Goal: Task Accomplishment & Management: Manage account settings

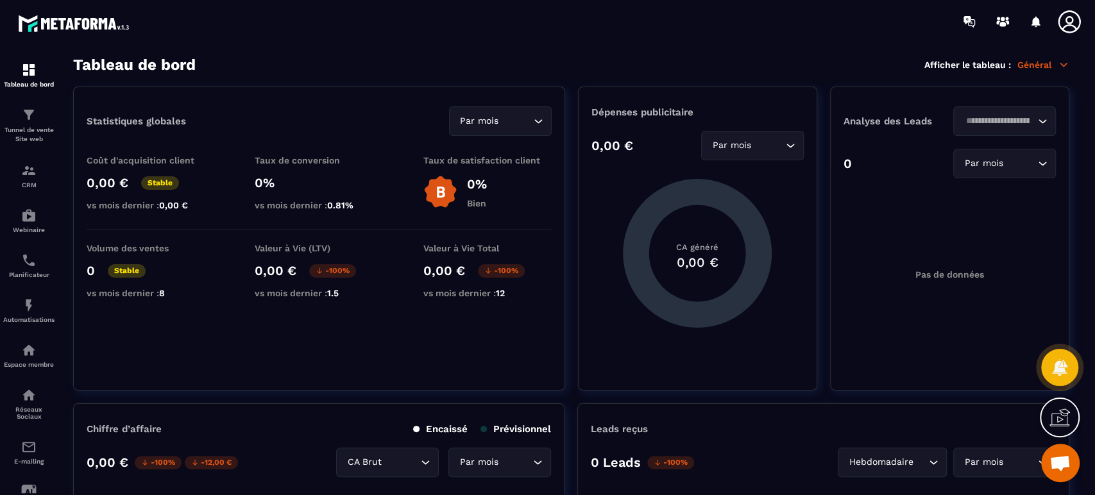
click at [0, 0] on img at bounding box center [0, 0] width 0 height 0
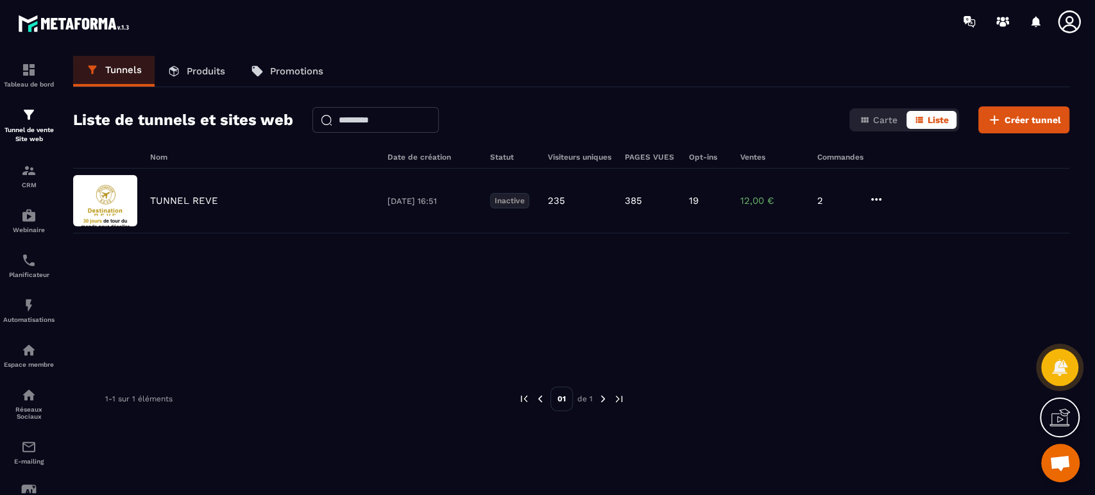
click at [0, 0] on img at bounding box center [0, 0] width 0 height 0
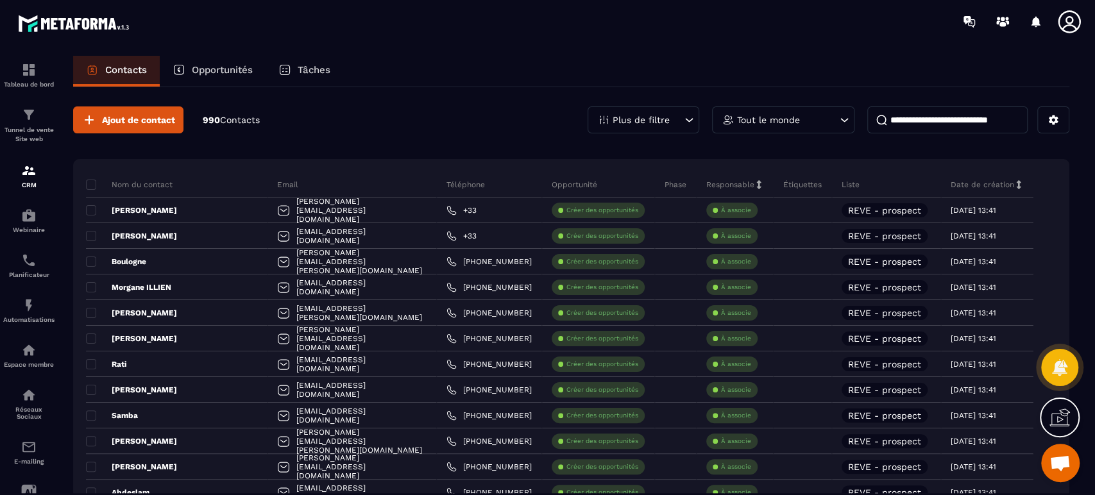
click at [87, 180] on span at bounding box center [91, 185] width 10 height 10
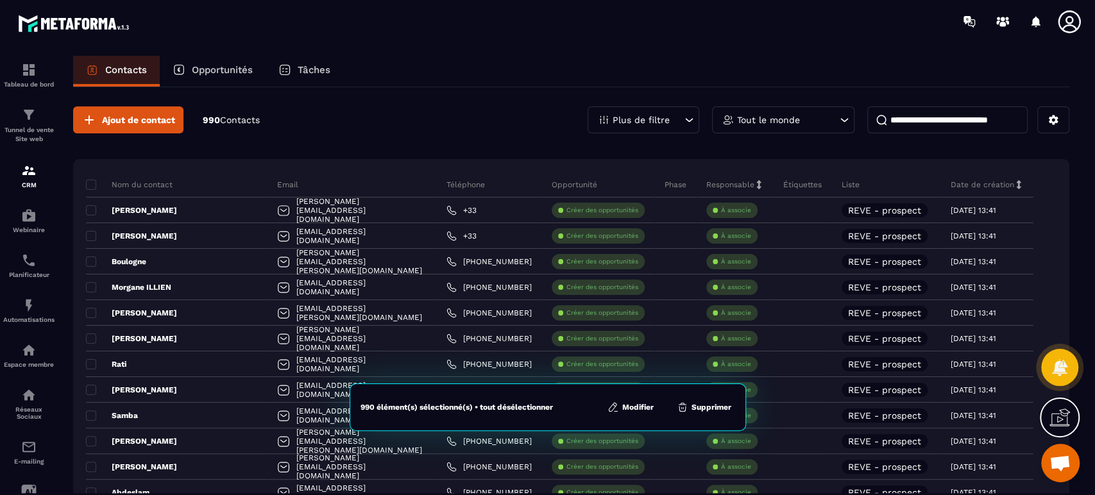
click at [631, 406] on button "Modifier" at bounding box center [631, 407] width 54 height 13
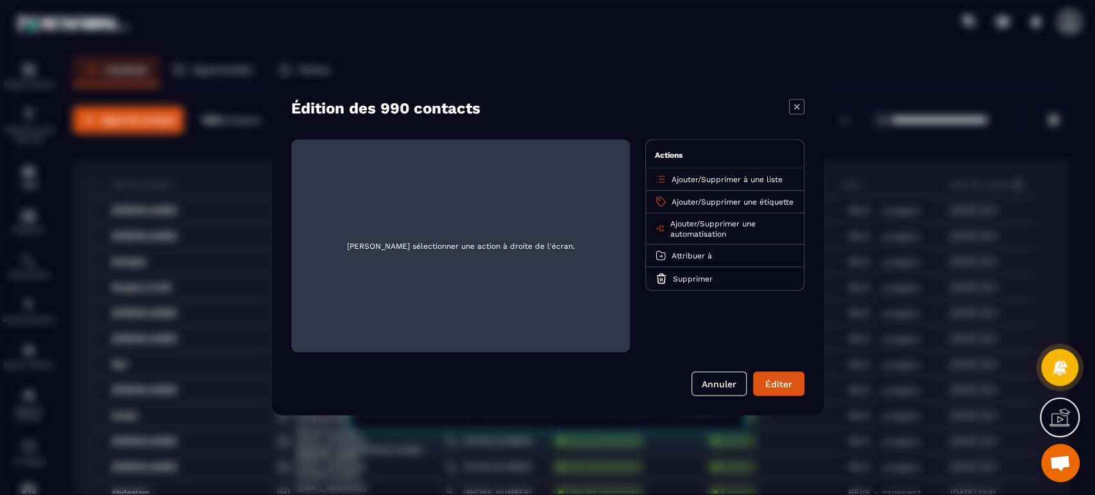
click at [719, 387] on button "Annuler" at bounding box center [718, 384] width 55 height 24
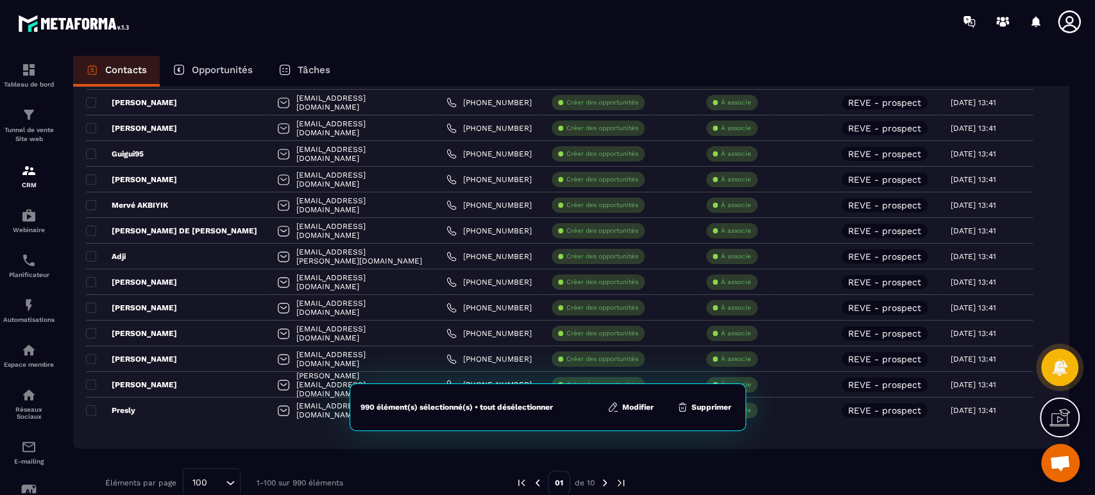
scroll to position [2363, 0]
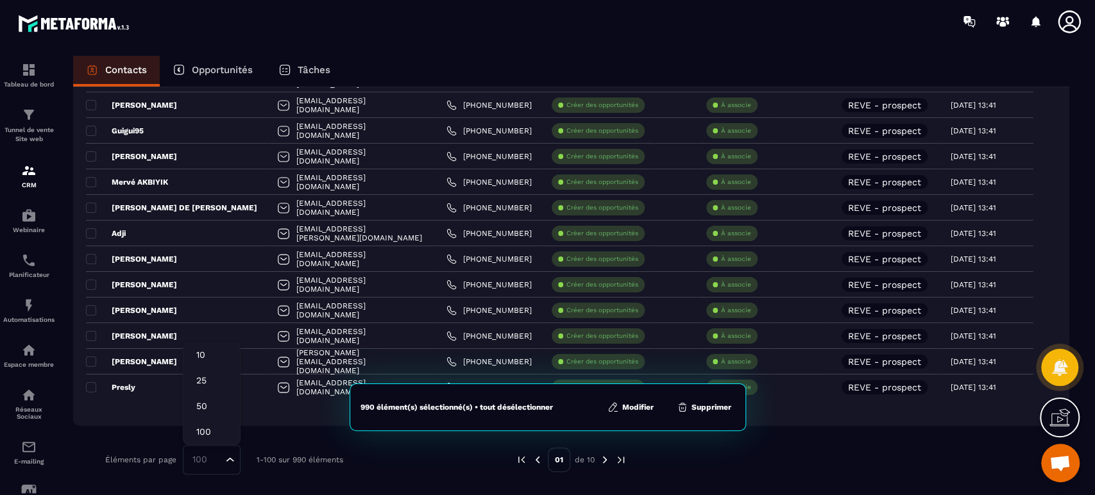
click at [219, 457] on input "Search for option" at bounding box center [205, 460] width 35 height 14
click at [224, 434] on p "100" at bounding box center [211, 431] width 31 height 13
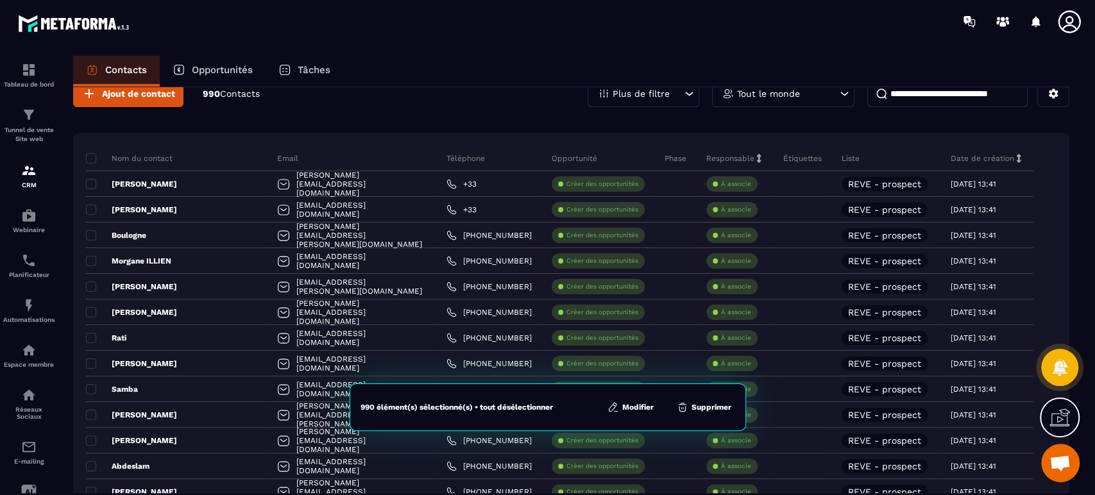
scroll to position [0, 0]
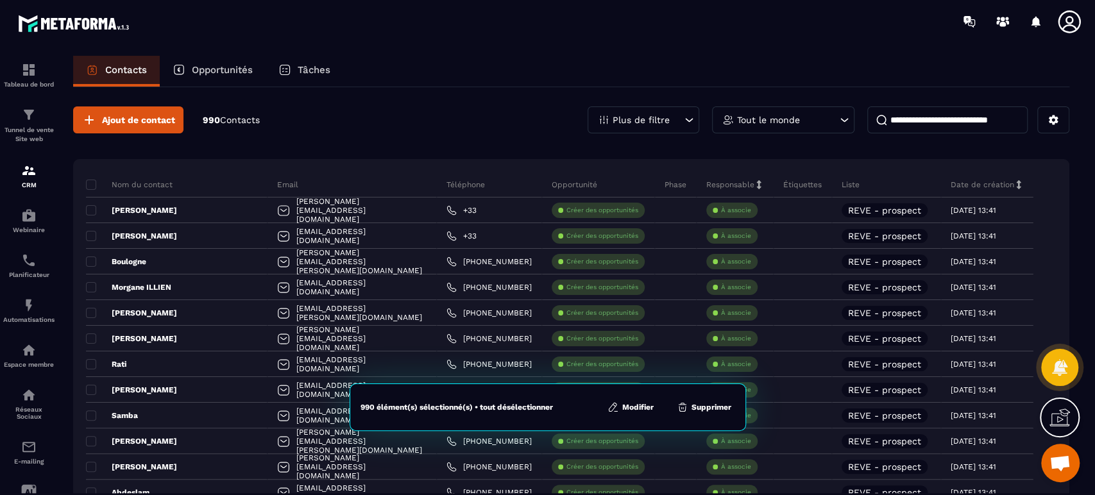
click at [632, 404] on button "Modifier" at bounding box center [631, 407] width 54 height 13
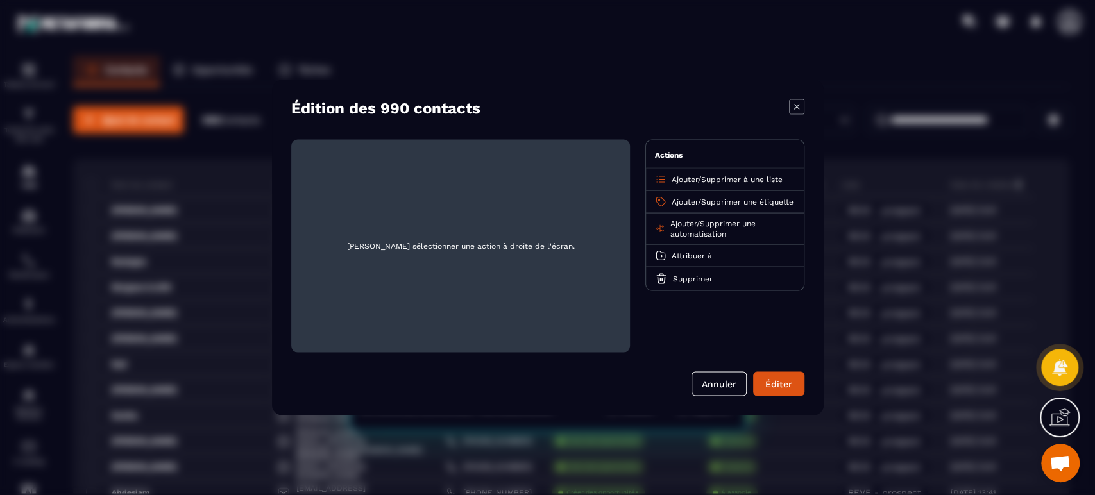
click at [701, 207] on span "Supprimer une étiquette" at bounding box center [747, 202] width 92 height 9
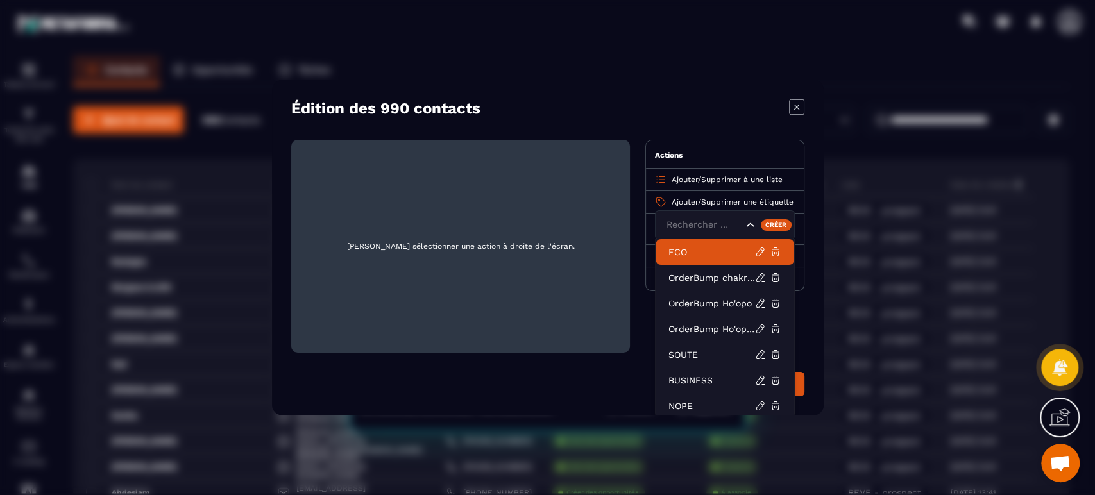
click at [718, 223] on input "Search for option" at bounding box center [703, 225] width 80 height 14
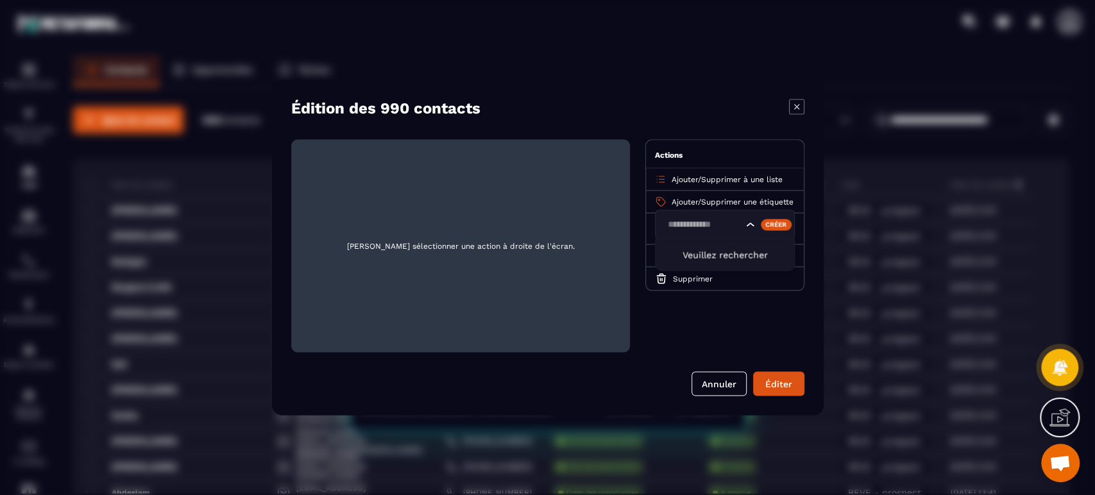
type input "**********"
click at [779, 224] on div "Créer" at bounding box center [775, 225] width 31 height 12
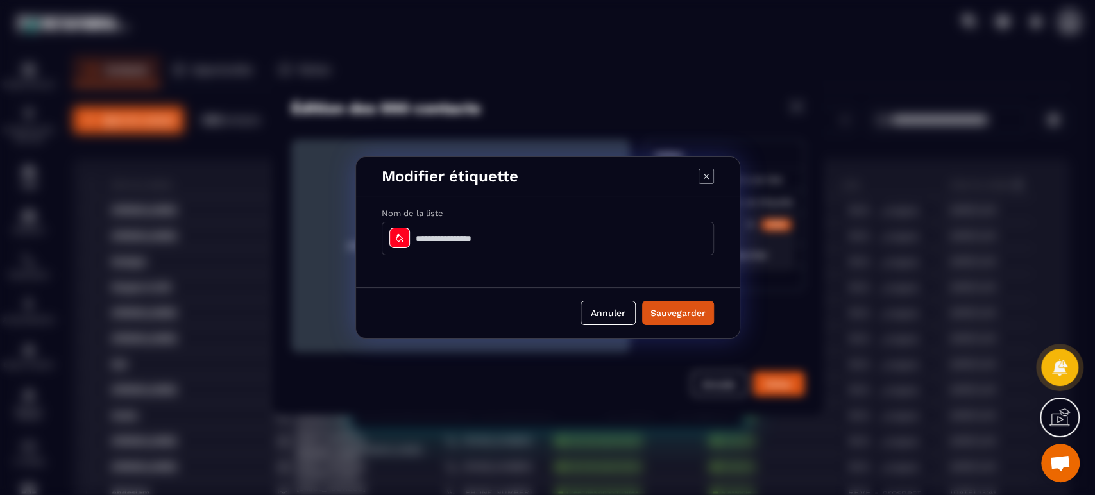
click at [498, 236] on input "Modal window" at bounding box center [548, 238] width 332 height 33
type input "**********"
click at [397, 242] on icon "Modal window" at bounding box center [399, 238] width 10 height 10
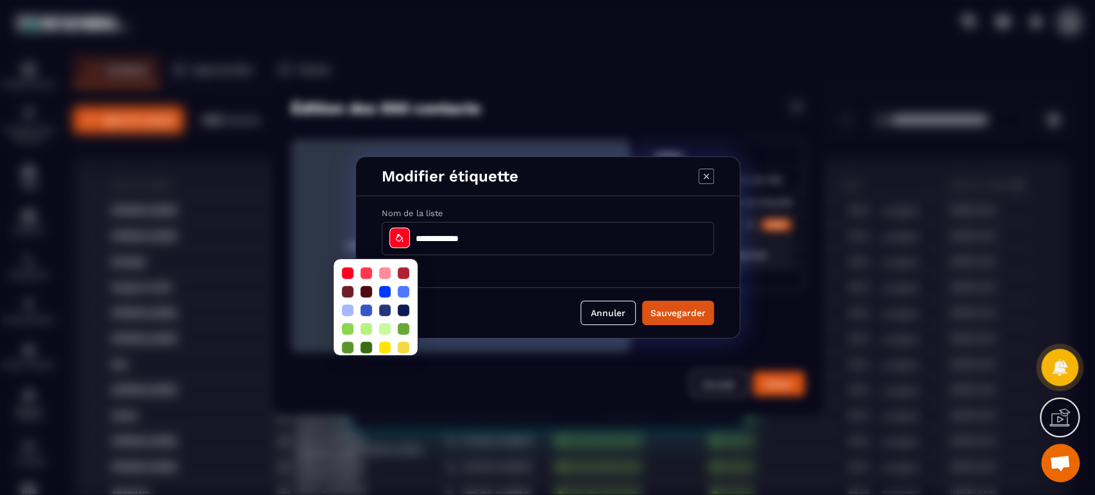
click at [351, 310] on div at bounding box center [348, 311] width 12 height 12
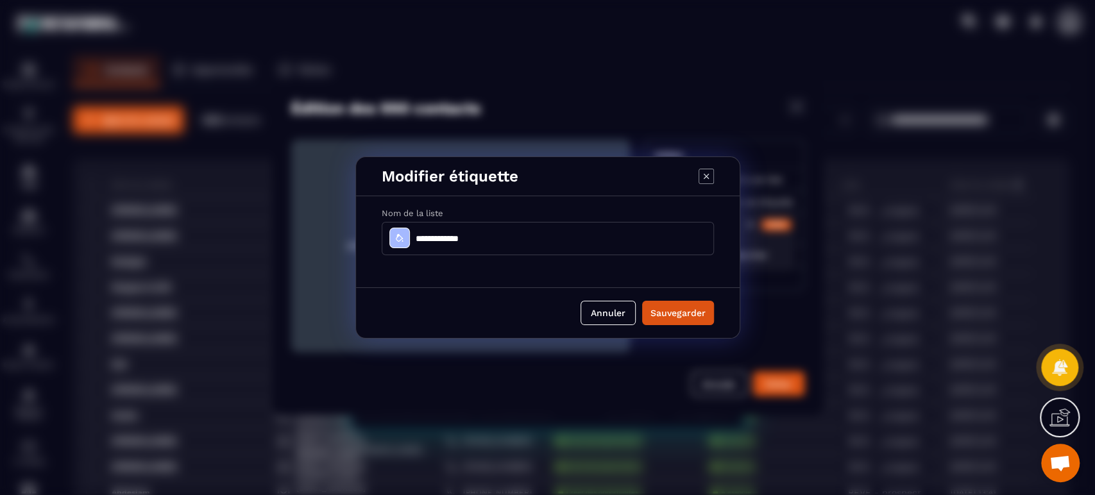
click at [669, 312] on button "Sauvegarder" at bounding box center [678, 313] width 72 height 24
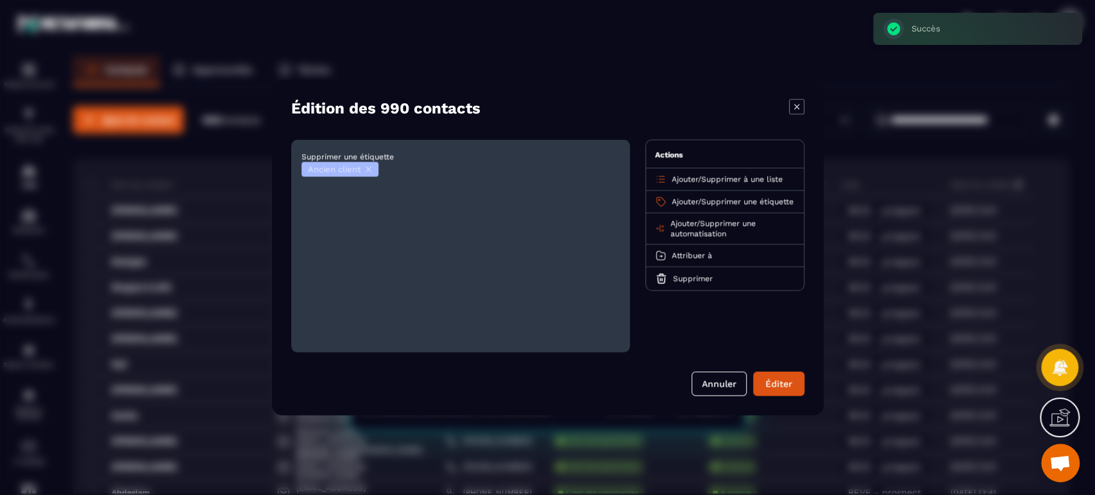
click at [771, 384] on button "Éditer" at bounding box center [778, 384] width 51 height 24
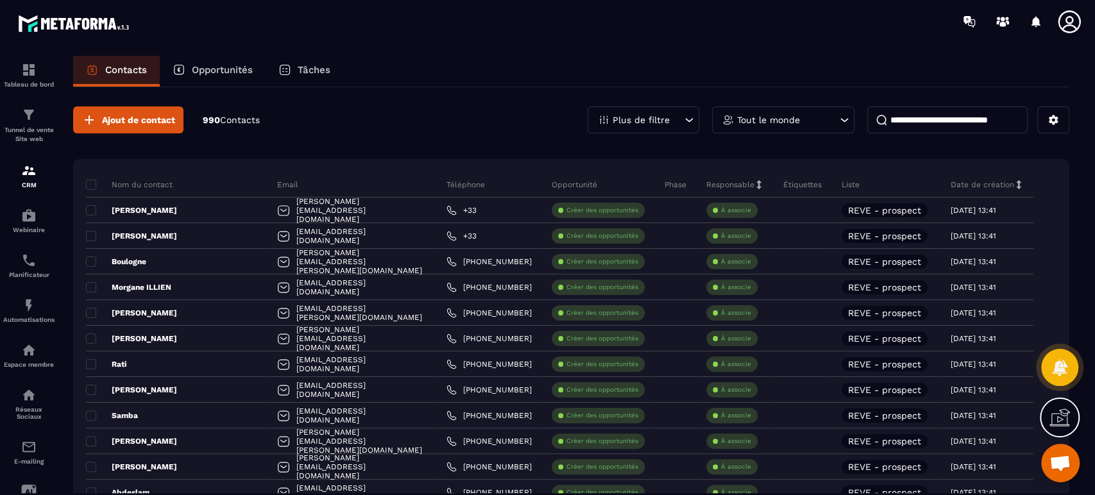
click at [123, 66] on p "Contacts" at bounding box center [126, 70] width 42 height 12
click at [802, 183] on p "Étiquettes" at bounding box center [802, 185] width 38 height 10
click at [156, 209] on p "[PERSON_NAME]" at bounding box center [131, 210] width 91 height 10
